Goal: Feedback & Contribution: Leave review/rating

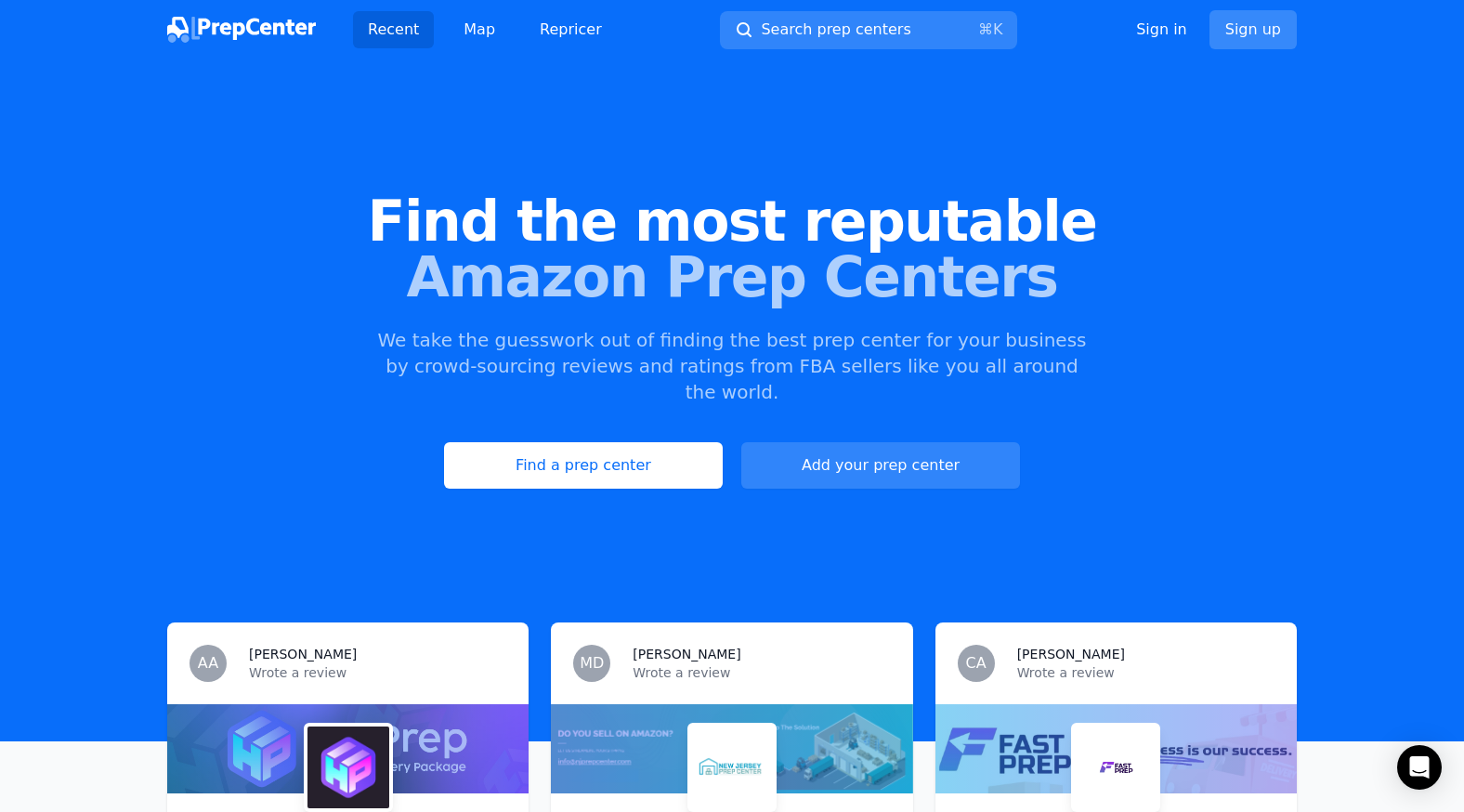
click at [1252, 34] on link "Sign up" at bounding box center [1253, 30] width 87 height 39
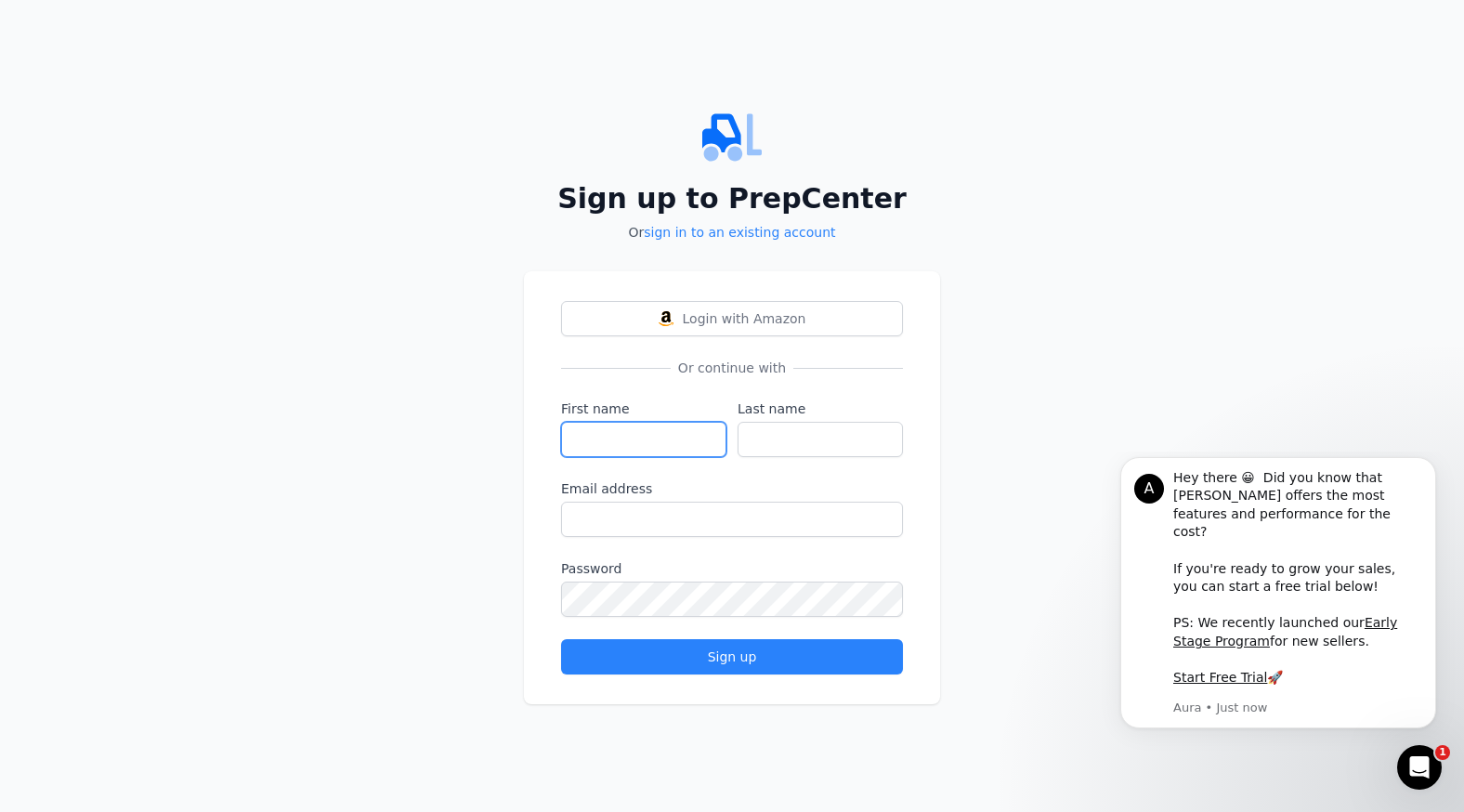
click at [620, 435] on input "First name" at bounding box center [643, 439] width 165 height 36
type input "[PERSON_NAME]"
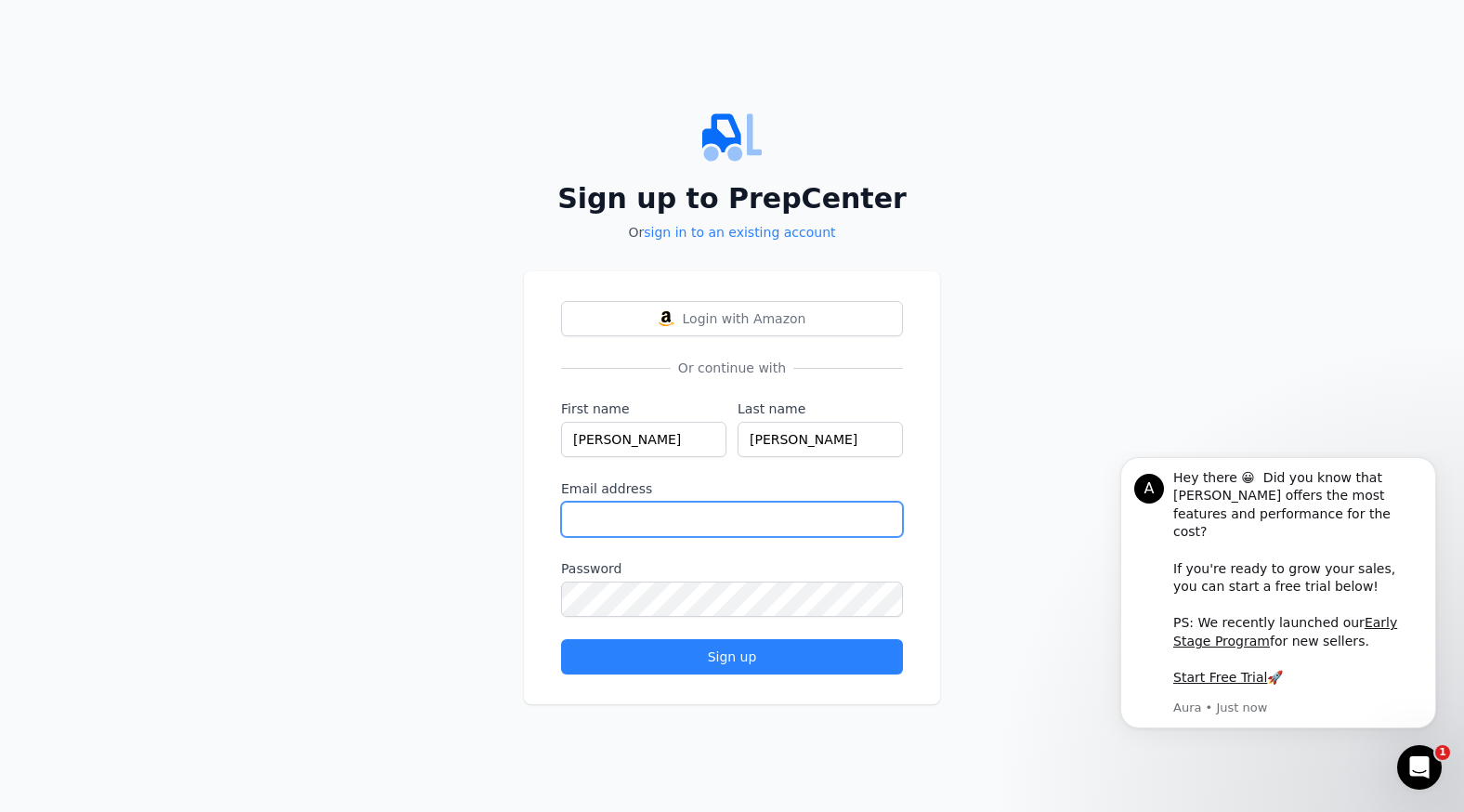
click at [630, 513] on input "Email address" at bounding box center [732, 519] width 342 height 36
type input "[EMAIL_ADDRESS][DOMAIN_NAME]"
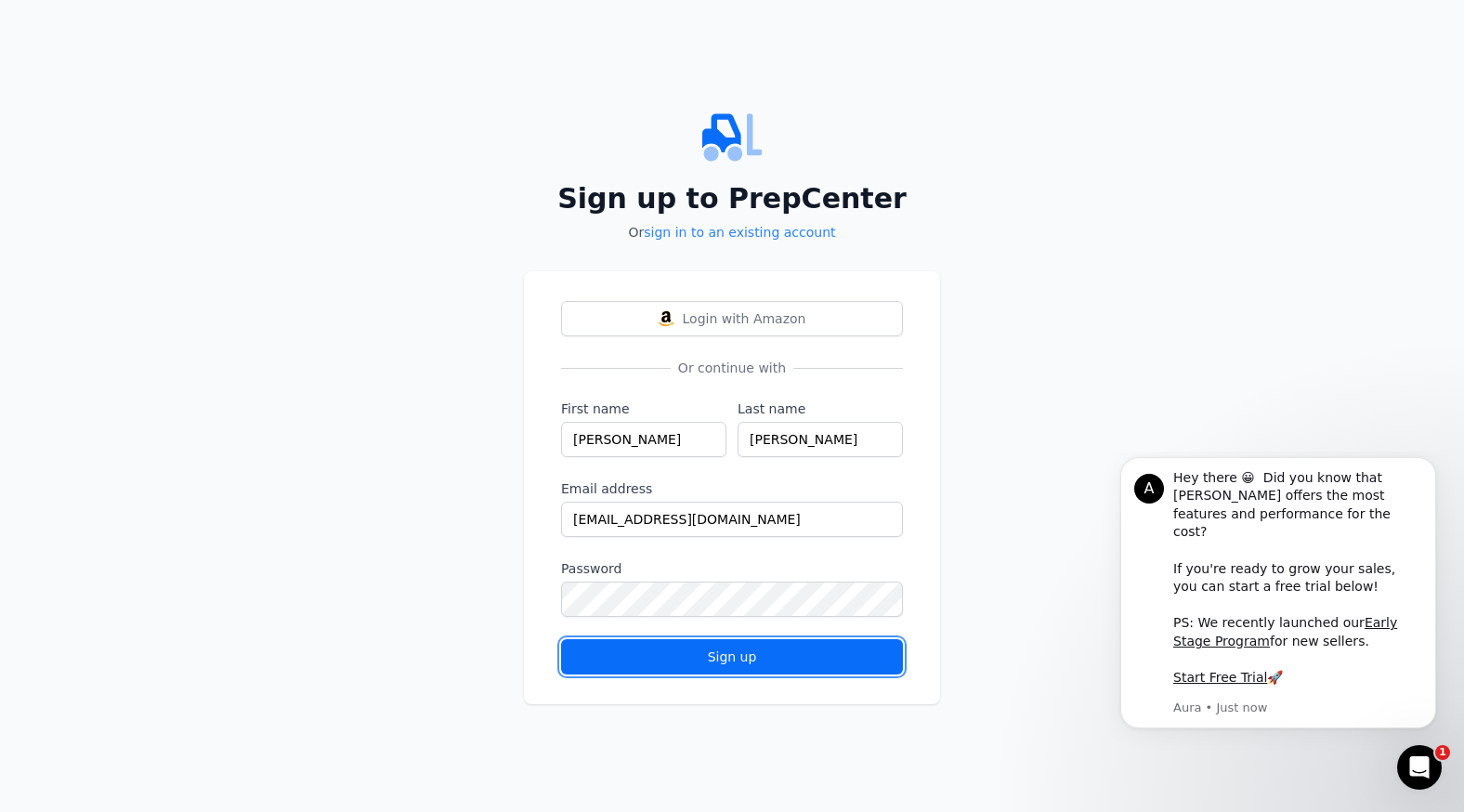
click at [595, 652] on div "Sign up" at bounding box center [732, 656] width 310 height 19
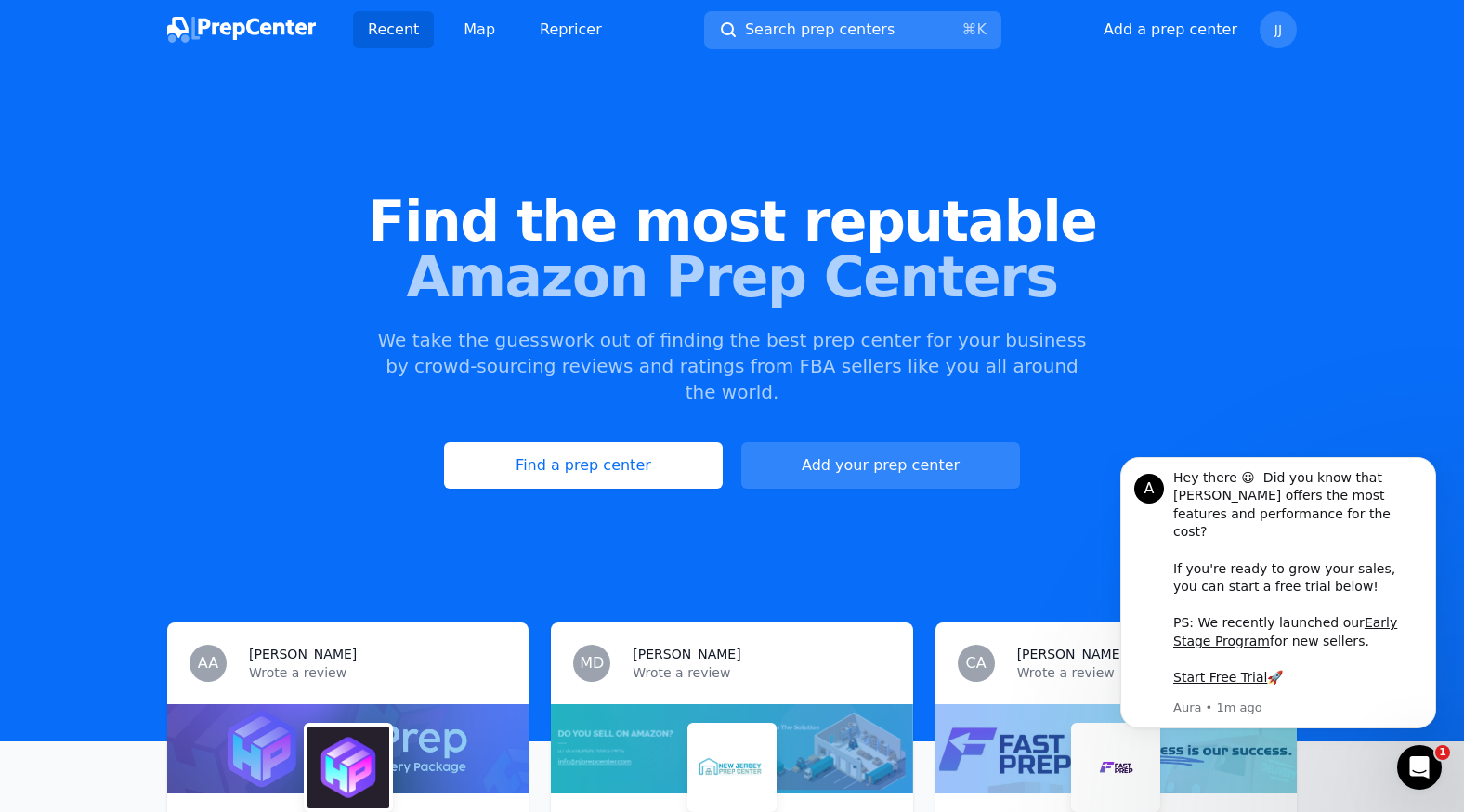
click at [1176, 165] on div "Find the most reputable Amazon Prep Centers We take the guesswork out of findin…" at bounding box center [732, 341] width 1464 height 503
click at [1298, 99] on div "Find the most reputable Amazon Prep Centers We take the guesswork out of findin…" at bounding box center [732, 341] width 1464 height 503
click at [782, 25] on span "Search prep centers" at bounding box center [819, 30] width 149 height 23
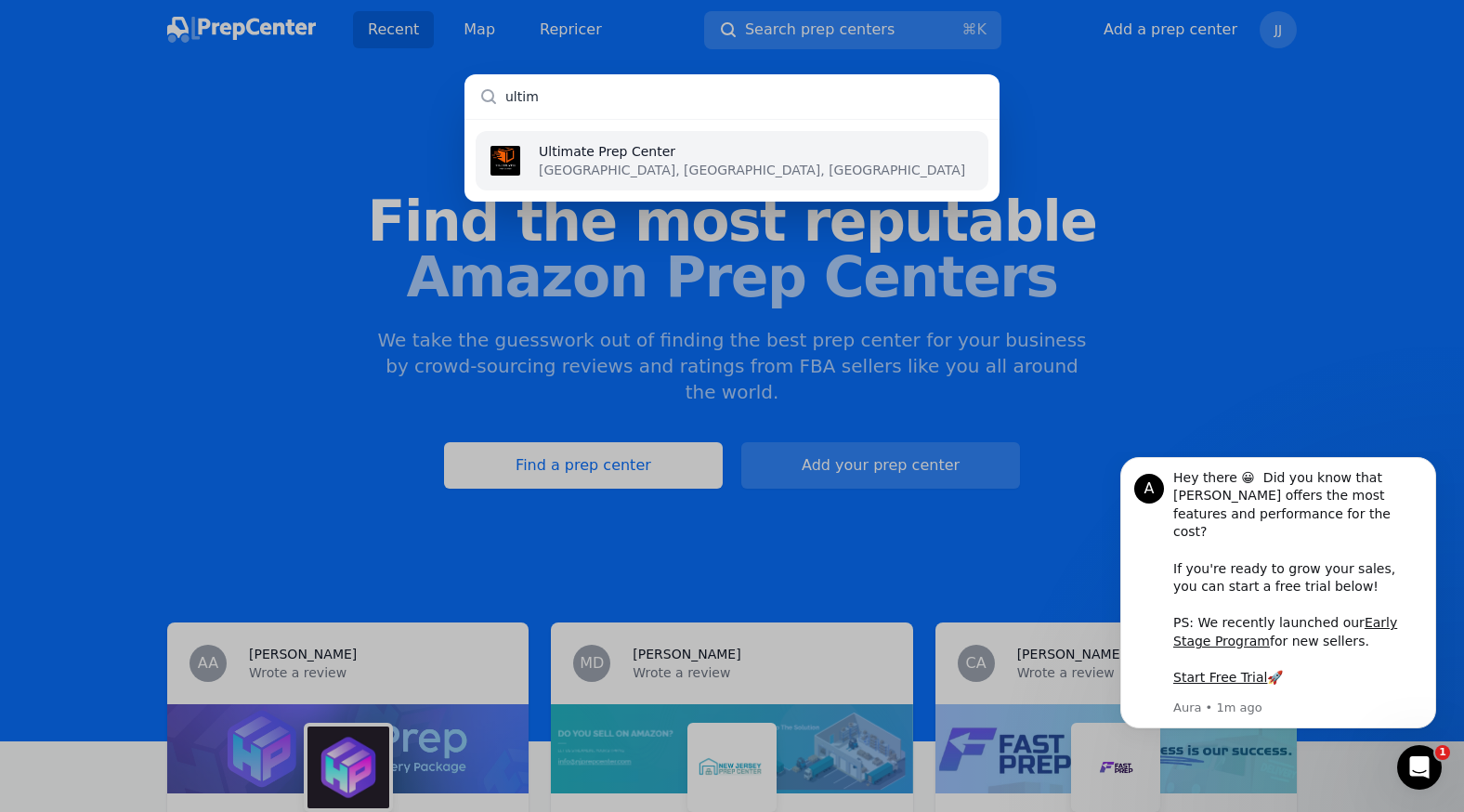
type input "ultim"
click at [503, 166] on img at bounding box center [505, 161] width 30 height 30
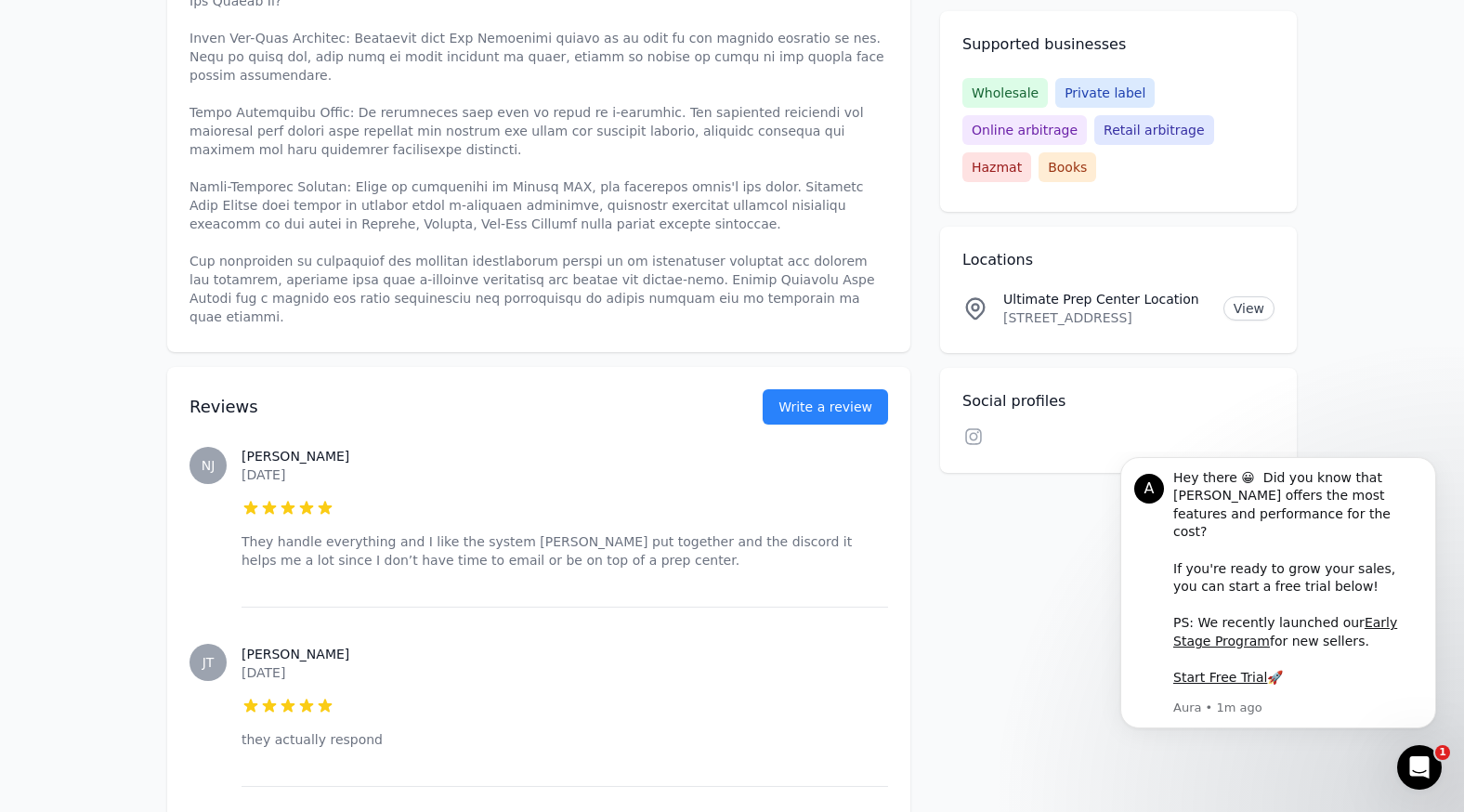
scroll to position [750, 0]
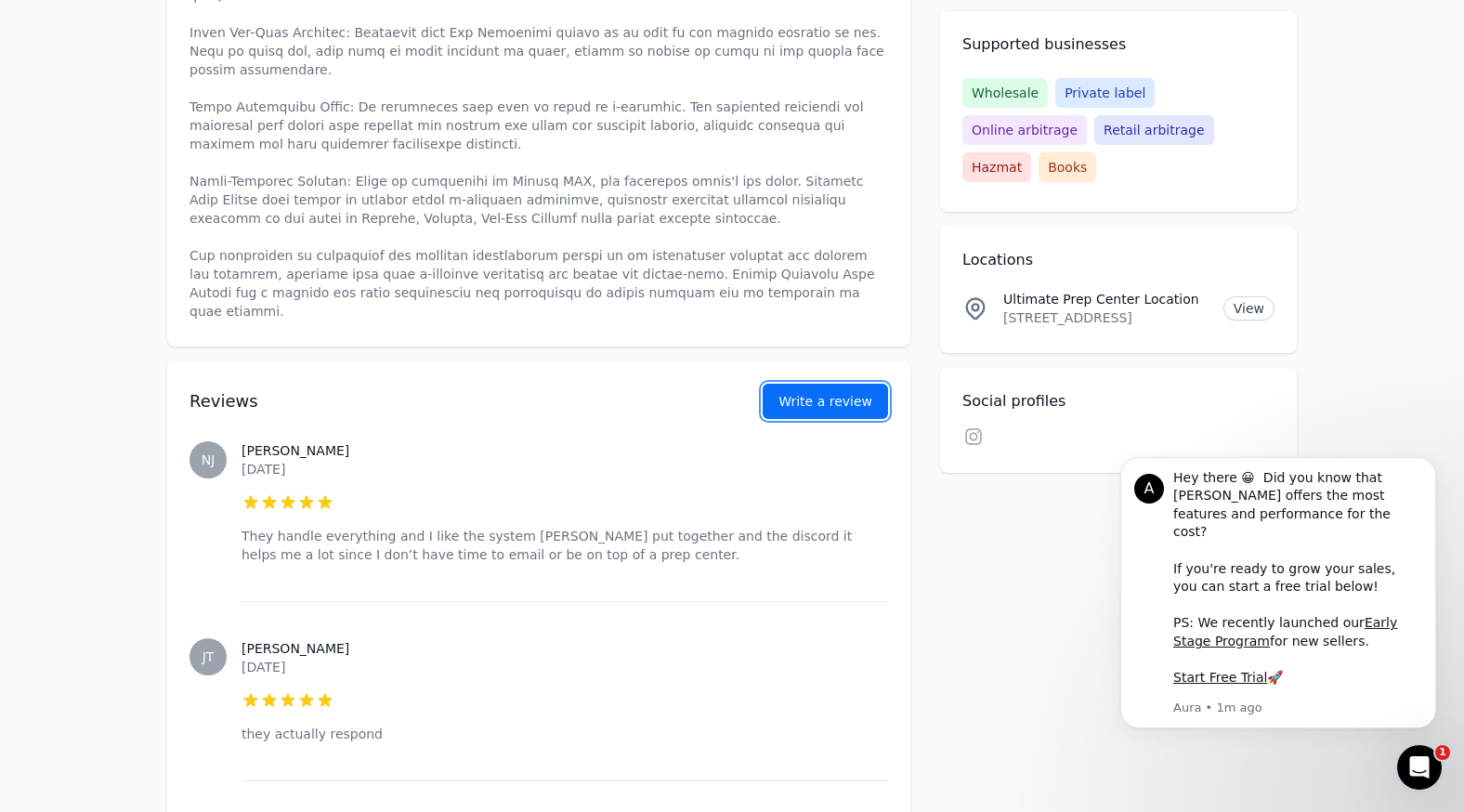
click at [838, 384] on button "Write a review" at bounding box center [825, 402] width 126 height 36
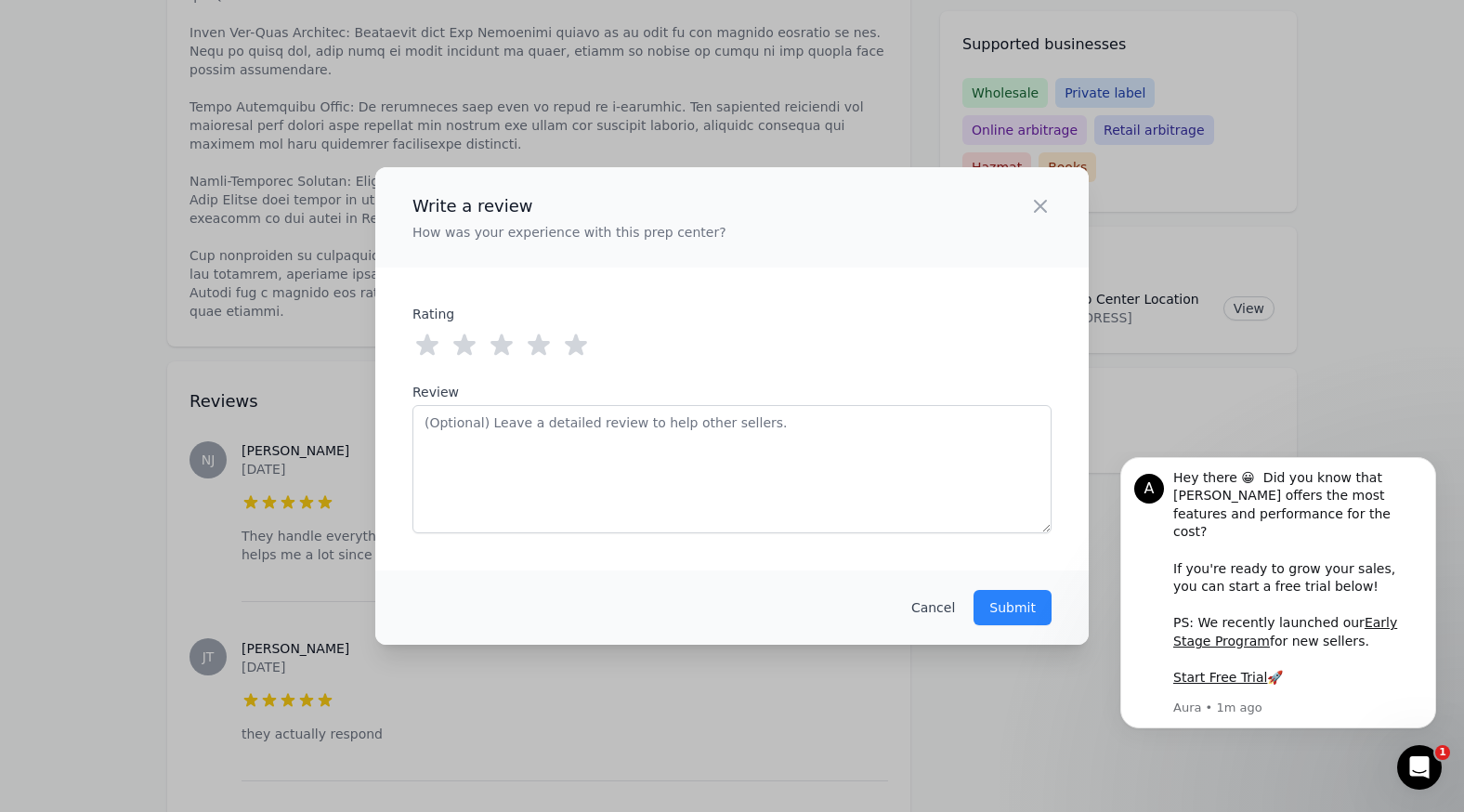
click at [583, 356] on icon at bounding box center [576, 345] width 30 height 30
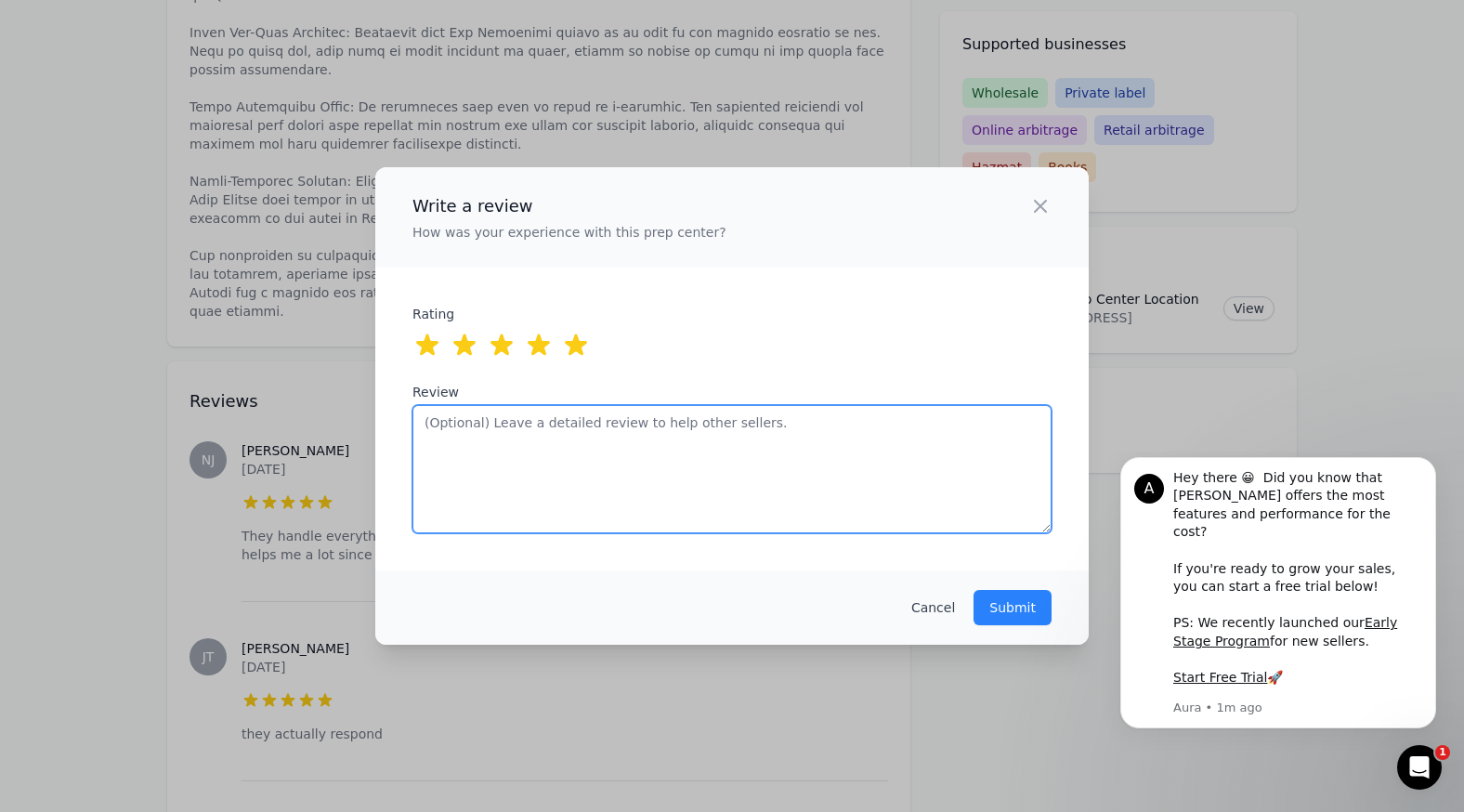
click at [657, 439] on textarea "Review" at bounding box center [732, 468] width 640 height 129
type textarea "F"
type textarea "Super fast"
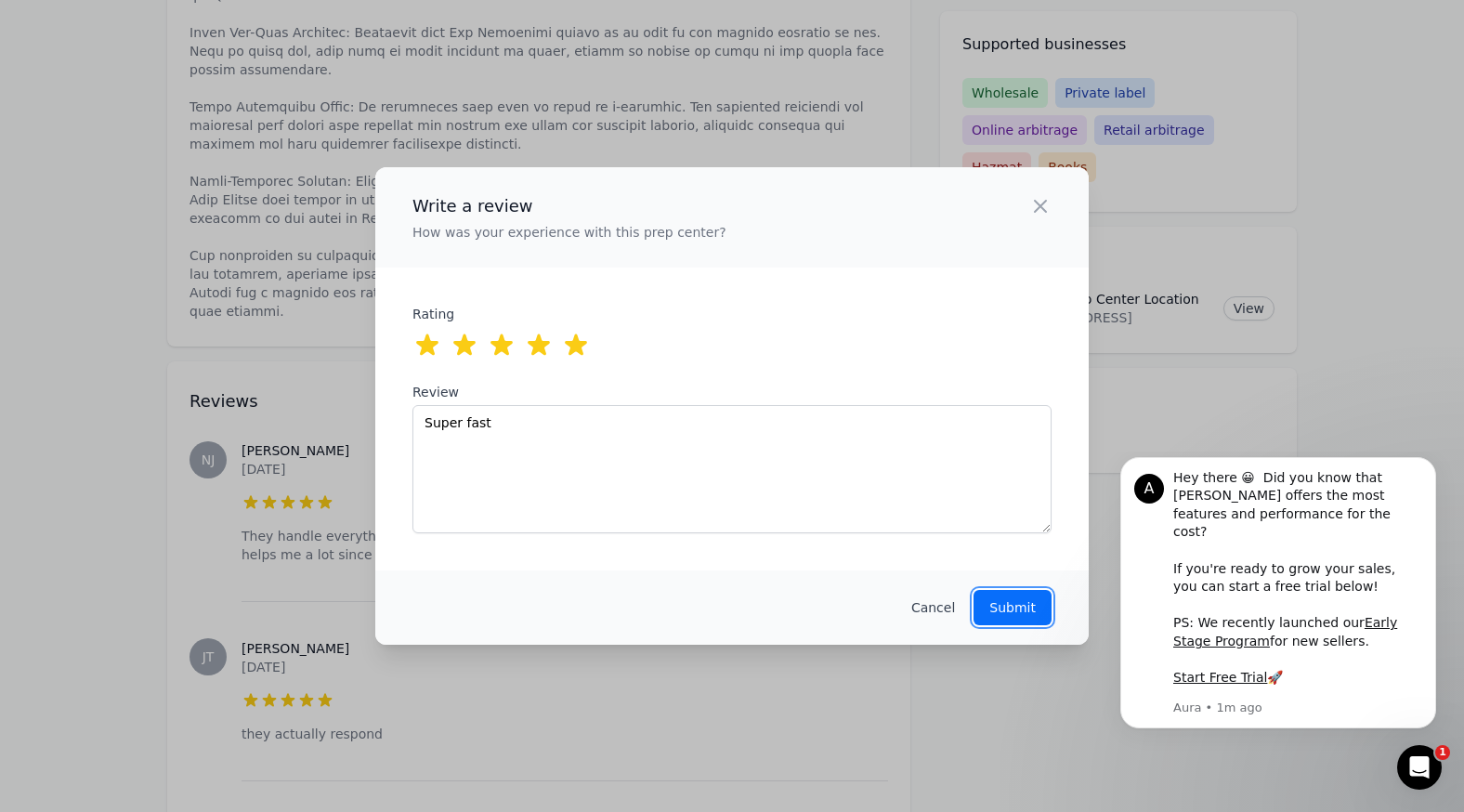
click at [1005, 594] on button "Submit" at bounding box center [1012, 607] width 78 height 36
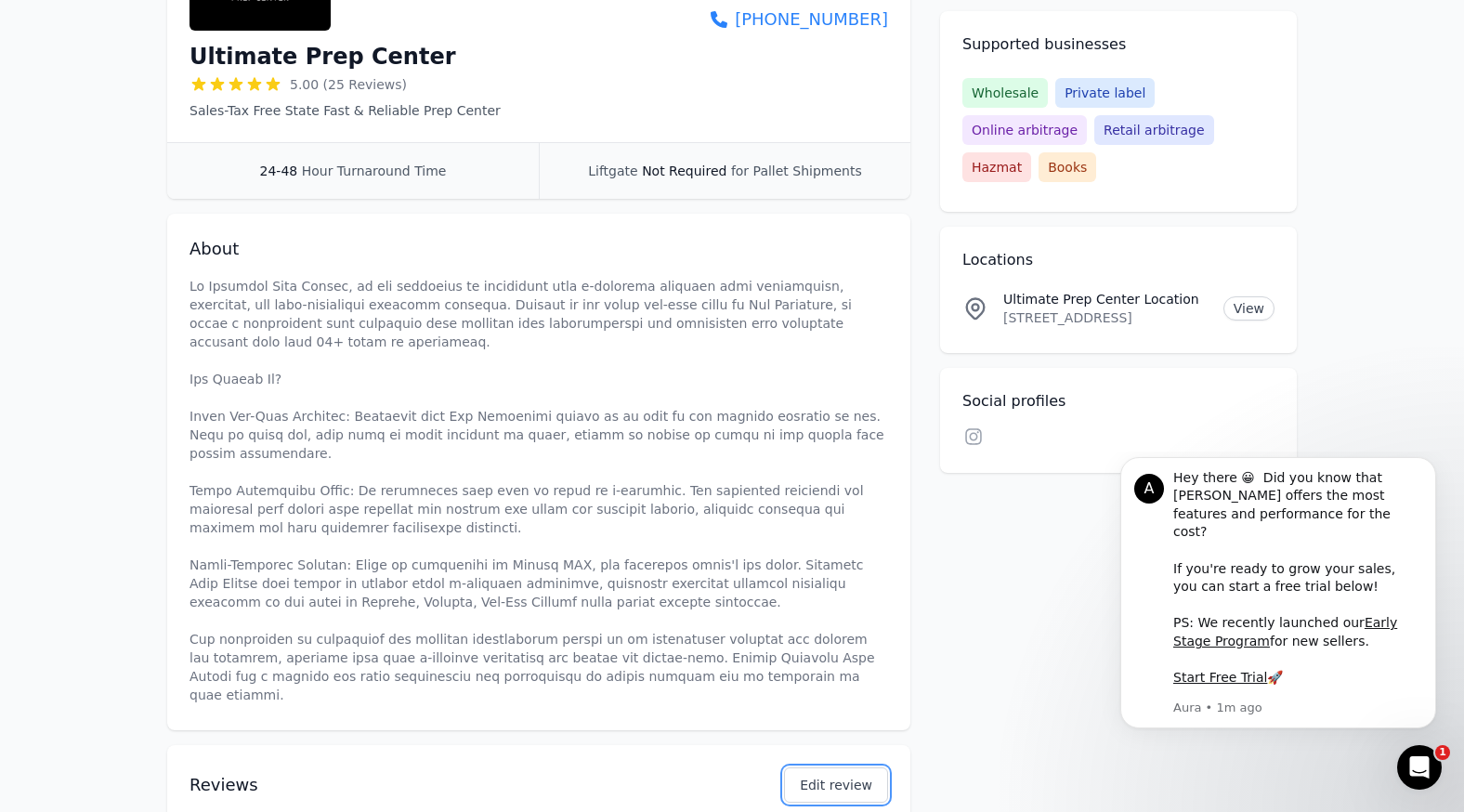
scroll to position [0, 0]
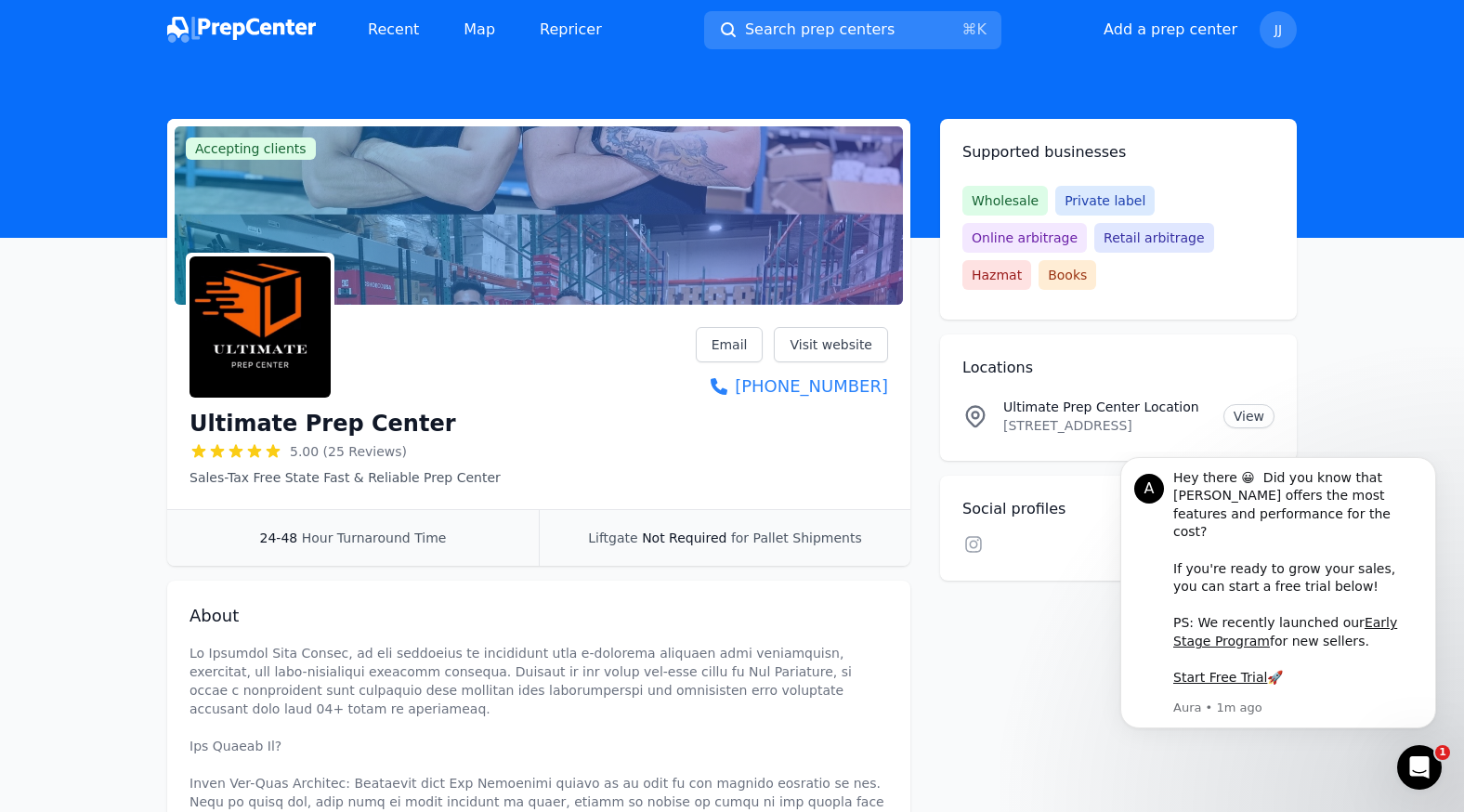
click at [55, 100] on header at bounding box center [732, 148] width 1464 height 178
